Goal: Information Seeking & Learning: Find specific fact

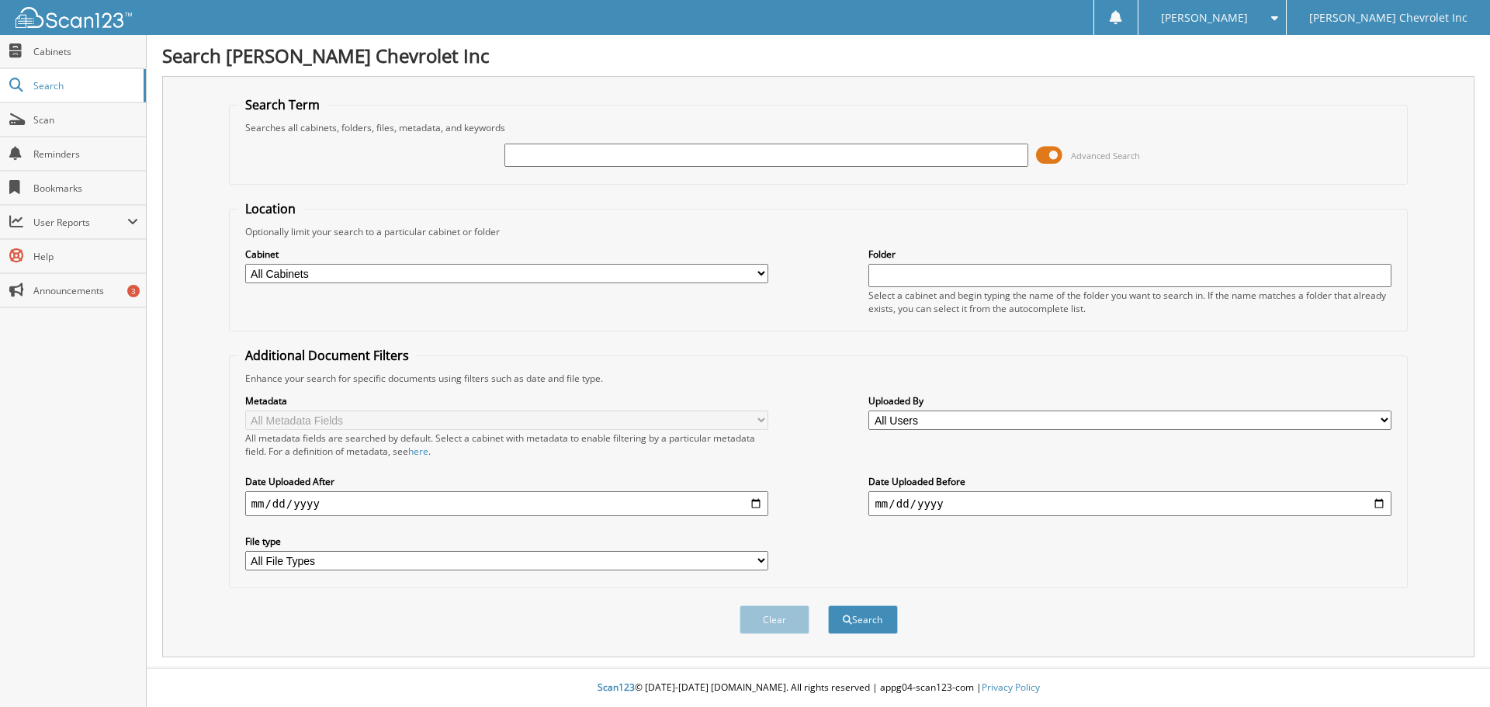
click at [1048, 158] on span at bounding box center [1049, 155] width 26 height 23
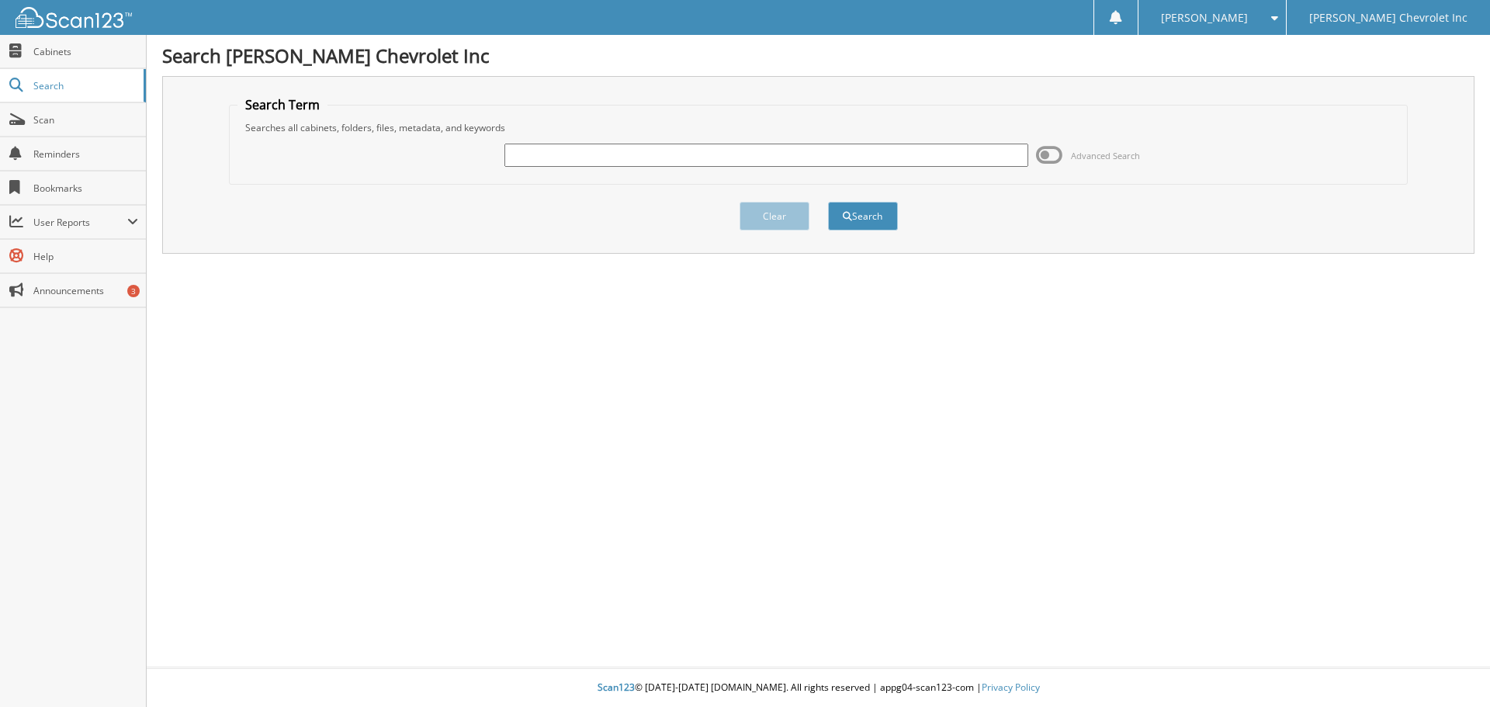
click at [622, 147] on input "text" at bounding box center [765, 155] width 523 height 23
type input "[PERSON_NAME]"
click at [875, 210] on button "Search" at bounding box center [863, 216] width 70 height 29
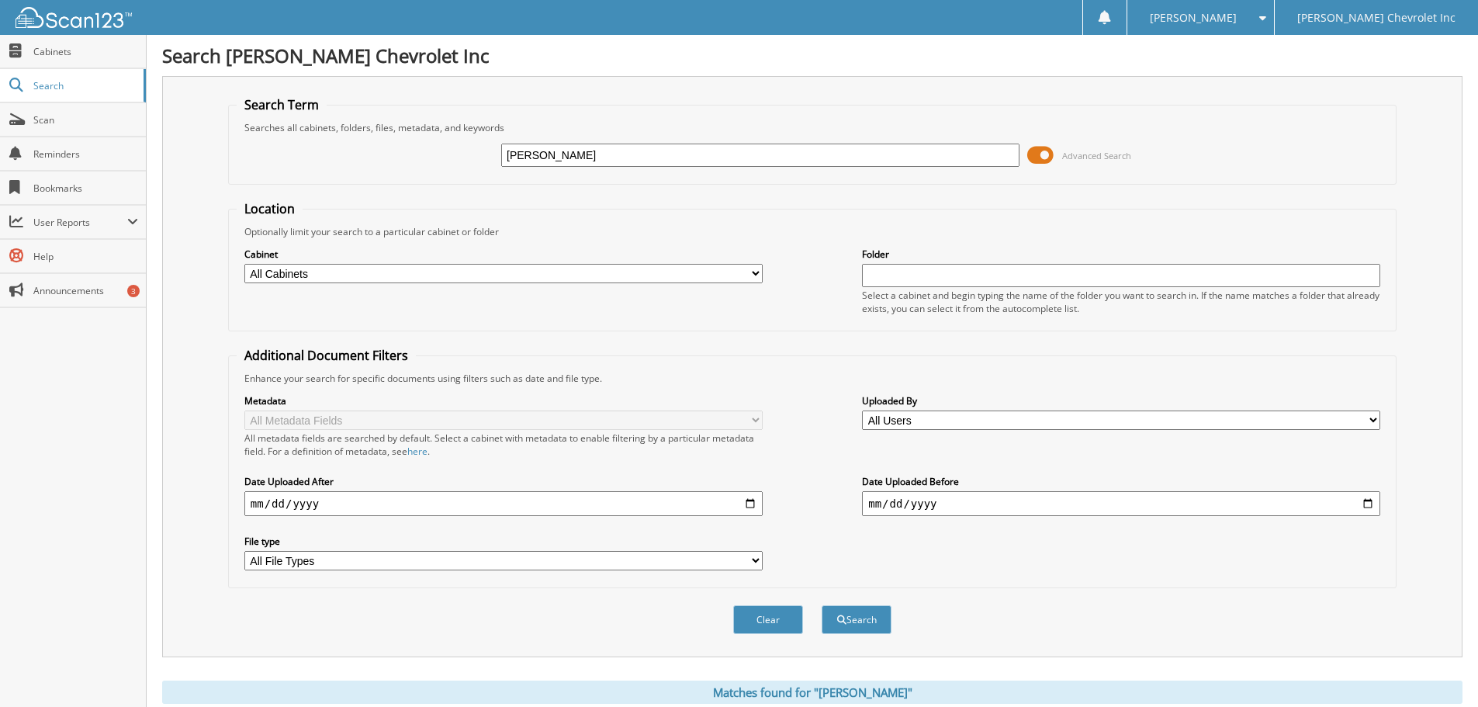
click at [1048, 156] on span at bounding box center [1040, 155] width 26 height 23
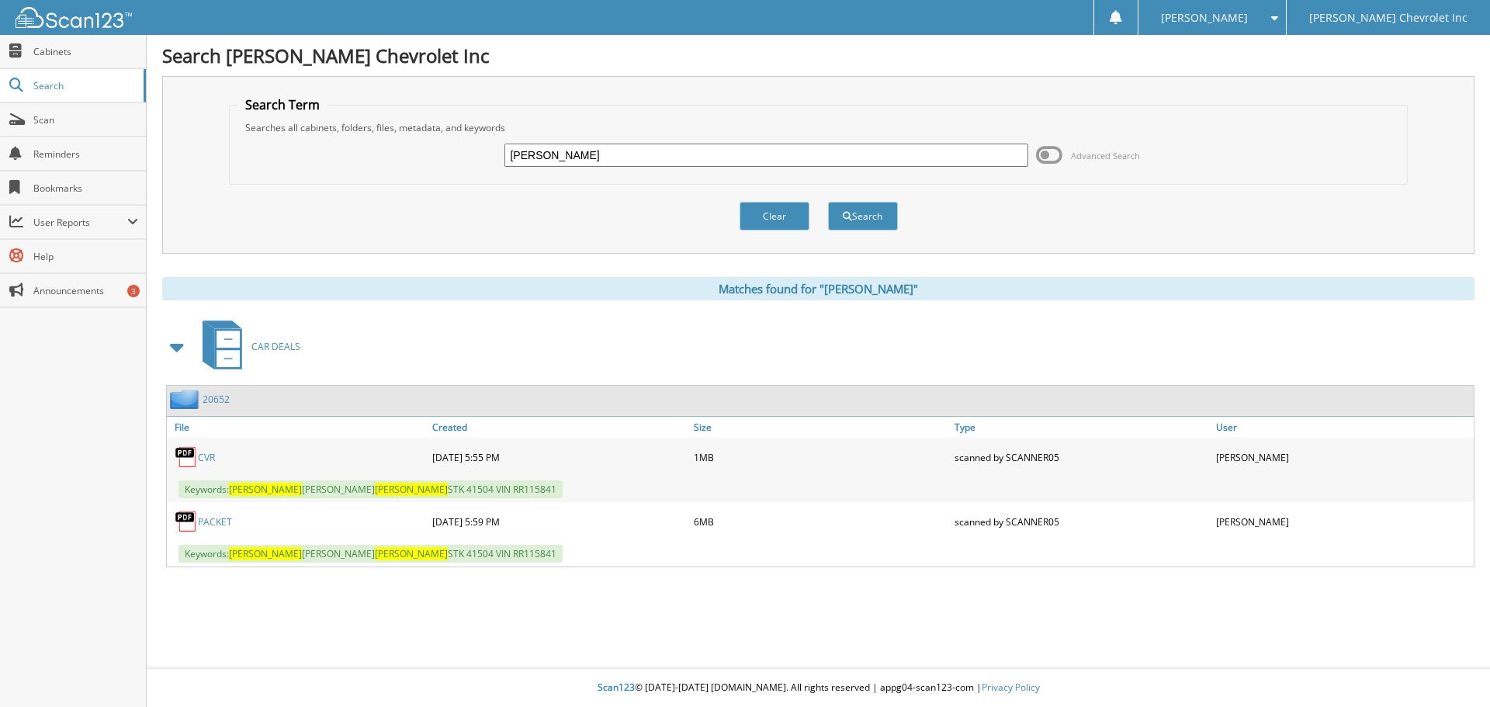
click at [210, 523] on link "PACKET" at bounding box center [215, 521] width 34 height 13
click at [303, 221] on div "Clear Search" at bounding box center [819, 216] width 1180 height 63
click at [210, 530] on div "PACKET" at bounding box center [298, 521] width 262 height 31
click at [213, 525] on link "PACKET" at bounding box center [215, 521] width 34 height 13
